Goal: Go to known website: Access a specific website the user already knows

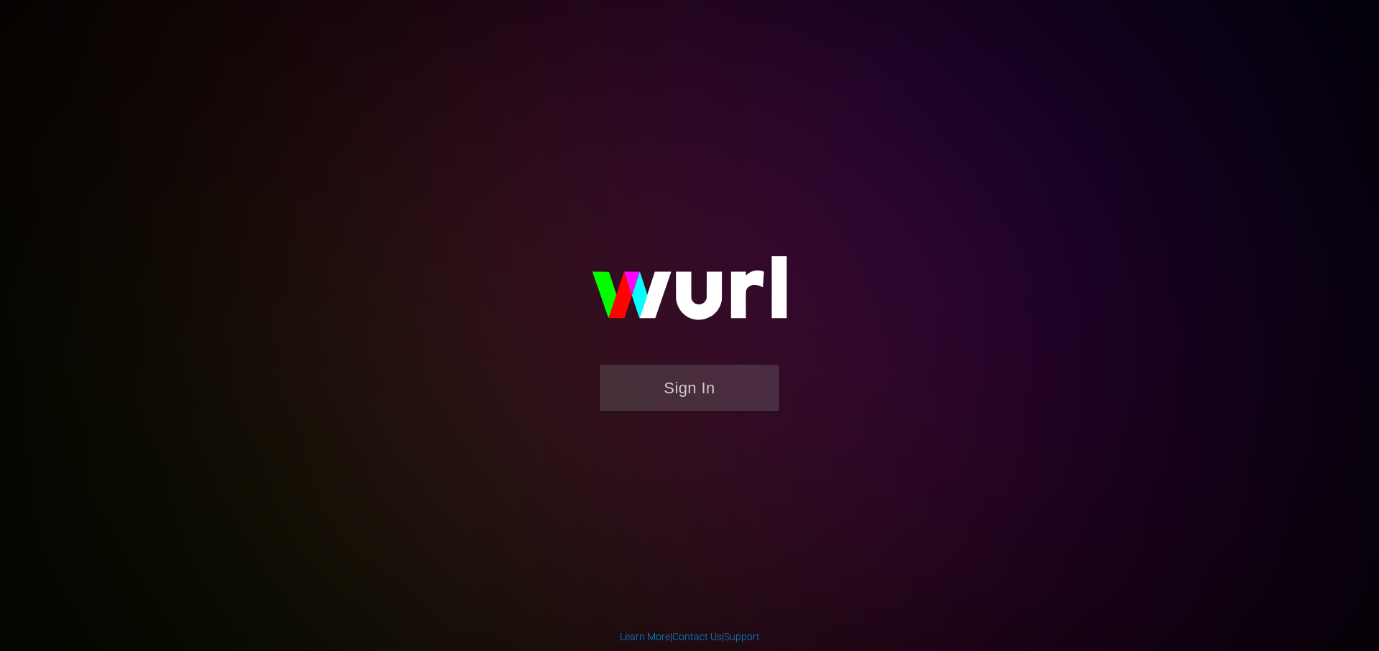
click at [691, 442] on div "Sign In" at bounding box center [689, 326] width 333 height 232
click at [704, 406] on button "Sign In" at bounding box center [689, 388] width 179 height 47
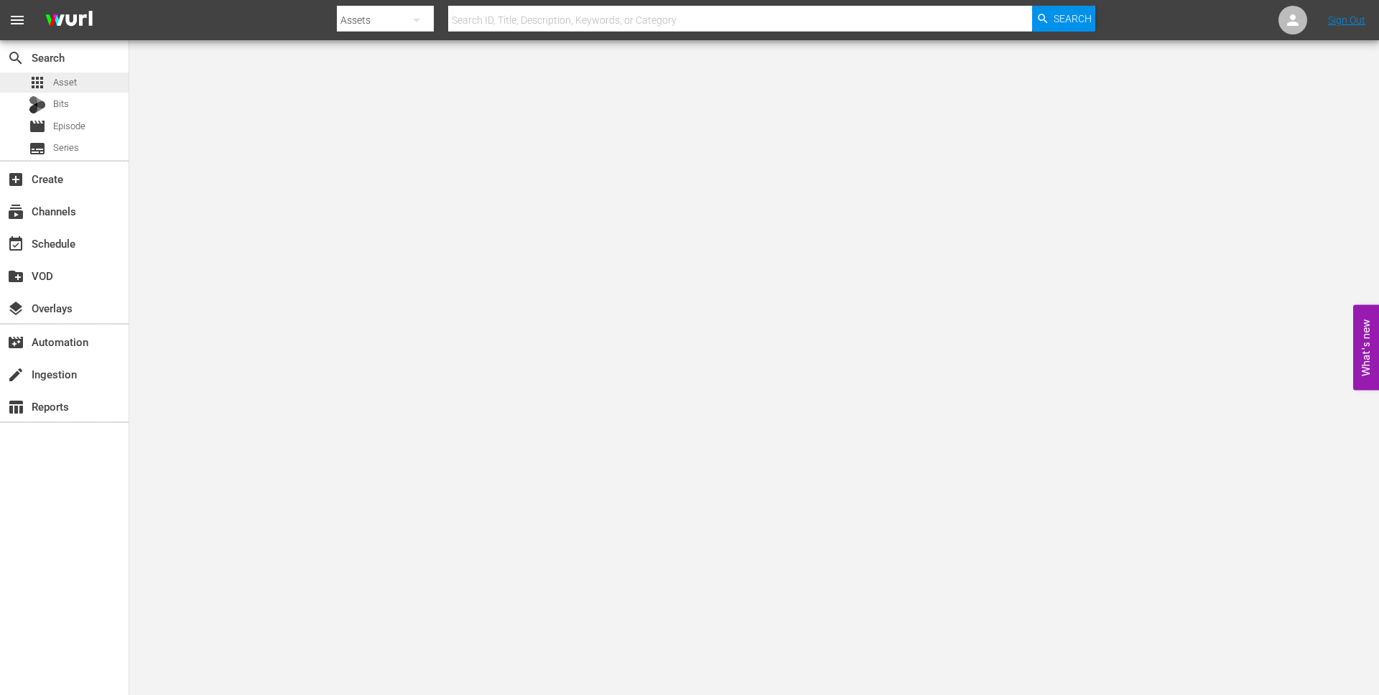
click at [82, 80] on div "apps Asset" at bounding box center [64, 83] width 129 height 20
